Goal: Information Seeking & Learning: Learn about a topic

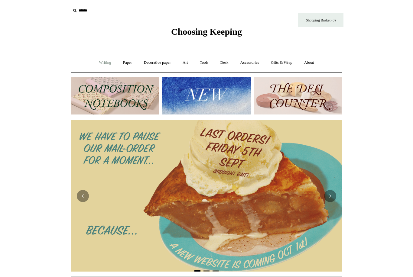
click at [104, 63] on link "Writing +" at bounding box center [105, 63] width 23 height 16
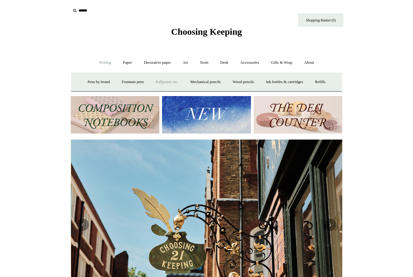
scroll to position [0, 272]
click at [122, 63] on link "Paper +" at bounding box center [128, 63] width 20 height 16
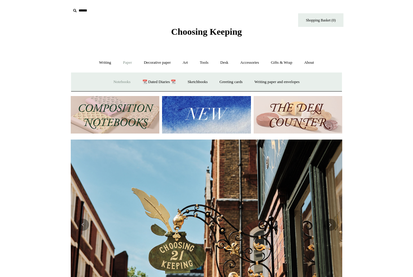
click at [115, 81] on link "Notebooks +" at bounding box center [122, 82] width 28 height 16
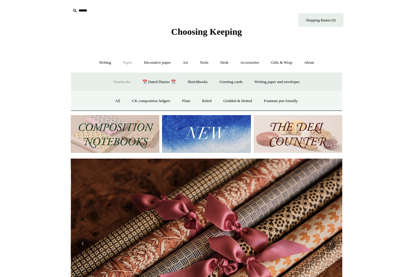
scroll to position [0, 543]
click at [111, 103] on link "All" at bounding box center [118, 101] width 16 height 16
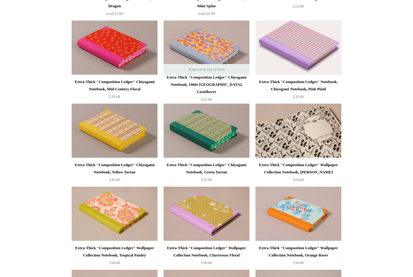
scroll to position [391, 0]
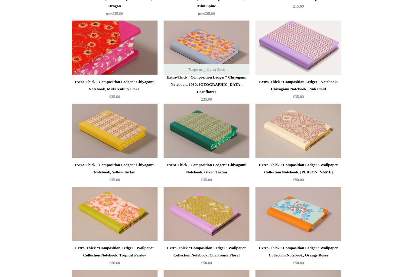
click at [131, 51] on img at bounding box center [115, 48] width 86 height 54
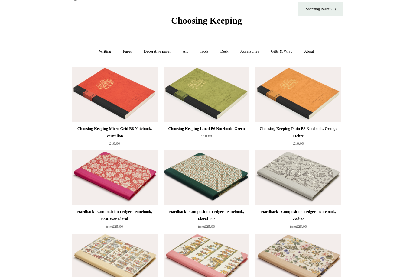
scroll to position [0, 0]
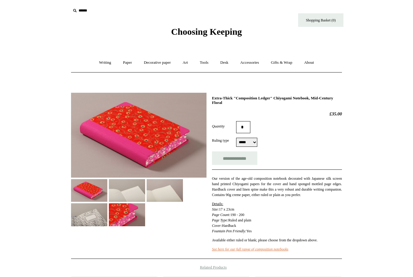
select select "*****"
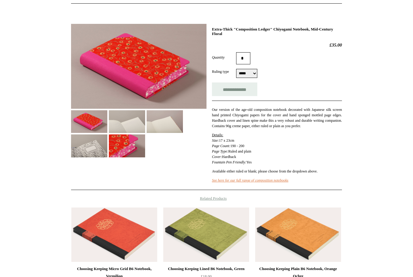
scroll to position [160, 0]
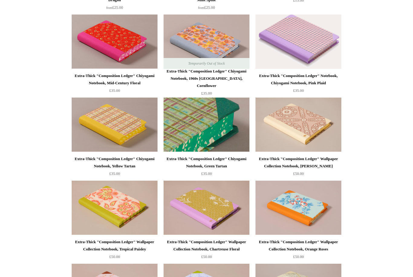
scroll to position [397, 0]
click at [178, 117] on img at bounding box center [207, 125] width 86 height 54
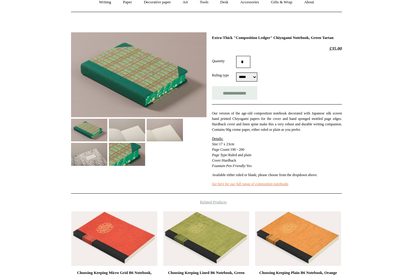
scroll to position [61, 0]
click at [134, 129] on img at bounding box center [127, 130] width 36 height 23
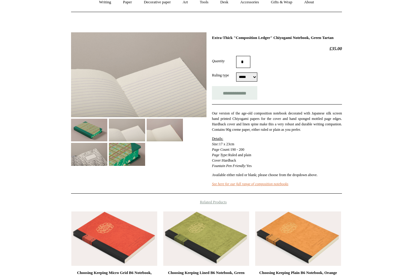
select select "*****"
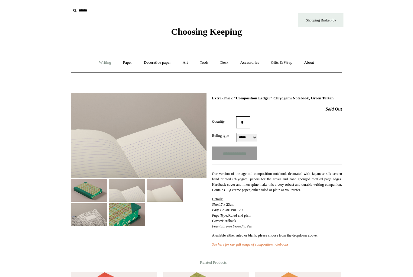
click at [96, 66] on link "Writing +" at bounding box center [105, 63] width 23 height 16
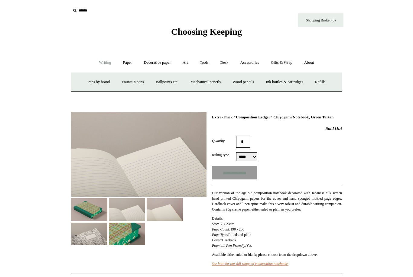
click at [100, 65] on link "Writing -" at bounding box center [105, 63] width 23 height 16
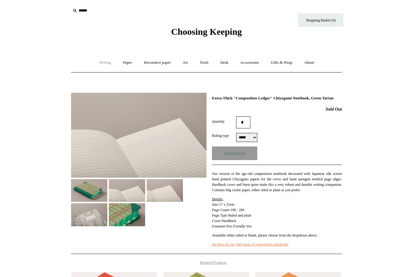
click at [100, 65] on link "Writing +" at bounding box center [105, 63] width 23 height 16
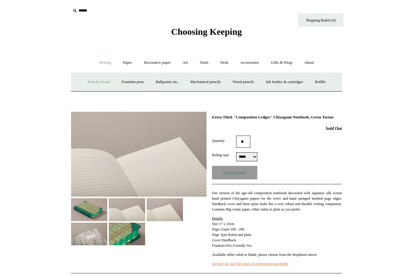
click at [92, 81] on link "Pens by brand +" at bounding box center [98, 82] width 33 height 16
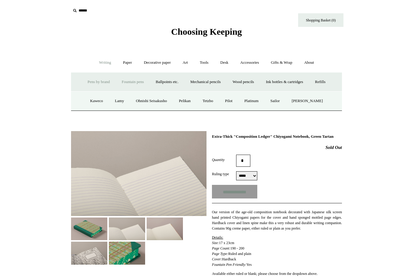
click at [120, 79] on link "Fountain pens +" at bounding box center [132, 82] width 33 height 16
click at [95, 102] on link "All" at bounding box center [100, 101] width 16 height 16
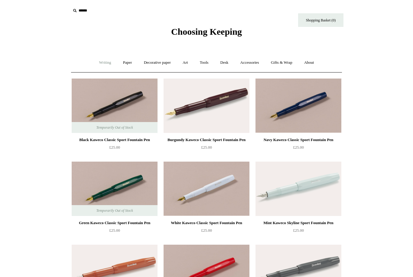
click at [106, 64] on link "Writing +" at bounding box center [105, 63] width 23 height 16
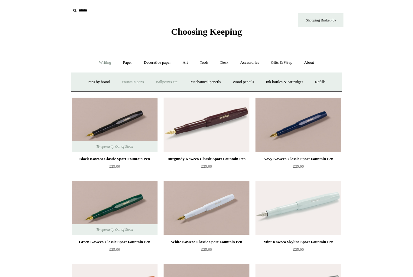
click at [183, 79] on link "Ballpoints etc. +" at bounding box center [167, 82] width 34 height 16
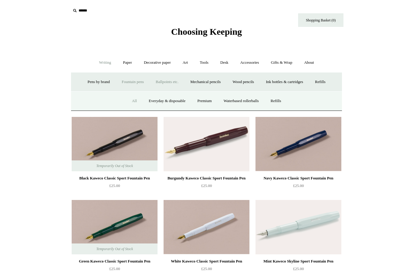
click at [130, 103] on link "All" at bounding box center [134, 101] width 16 height 16
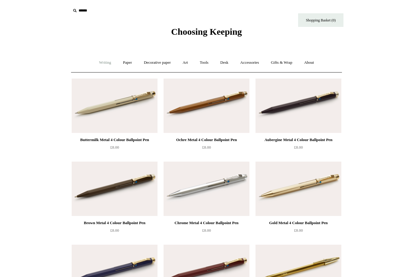
click at [103, 62] on link "Writing +" at bounding box center [105, 63] width 23 height 16
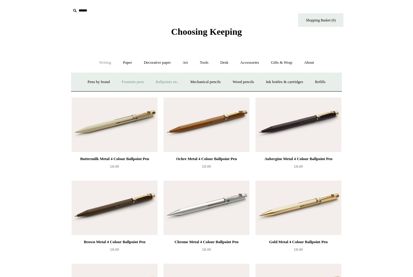
click at [125, 84] on link "Fountain pens +" at bounding box center [132, 82] width 33 height 16
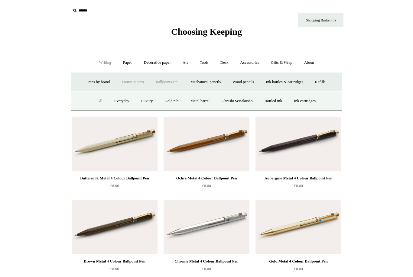
click at [95, 100] on link "All" at bounding box center [100, 101] width 16 height 16
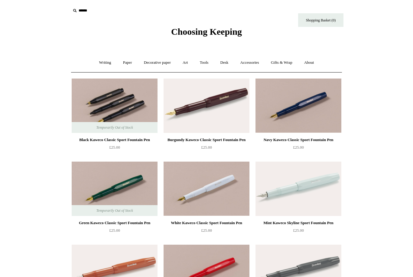
click at [140, 104] on img at bounding box center [115, 106] width 86 height 54
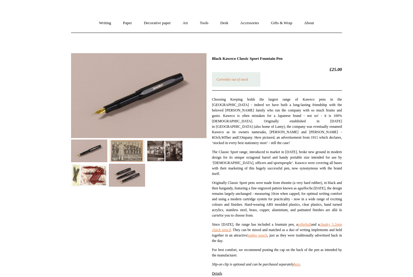
scroll to position [43, 0]
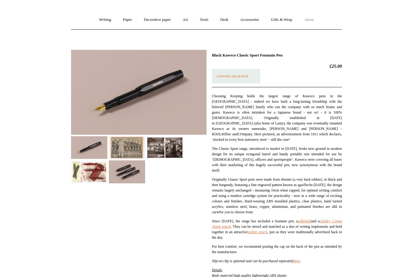
click at [311, 20] on link "About +" at bounding box center [309, 20] width 21 height 16
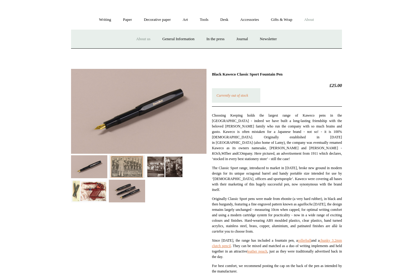
click at [134, 37] on link "About us" at bounding box center [143, 39] width 25 height 16
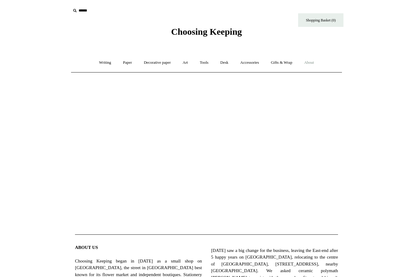
click at [312, 64] on link "About +" at bounding box center [309, 63] width 21 height 16
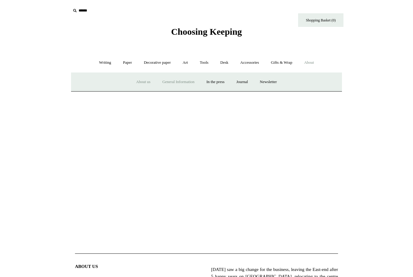
click at [184, 84] on link "General Information" at bounding box center [178, 82] width 43 height 16
